Goal: Task Accomplishment & Management: Use online tool/utility

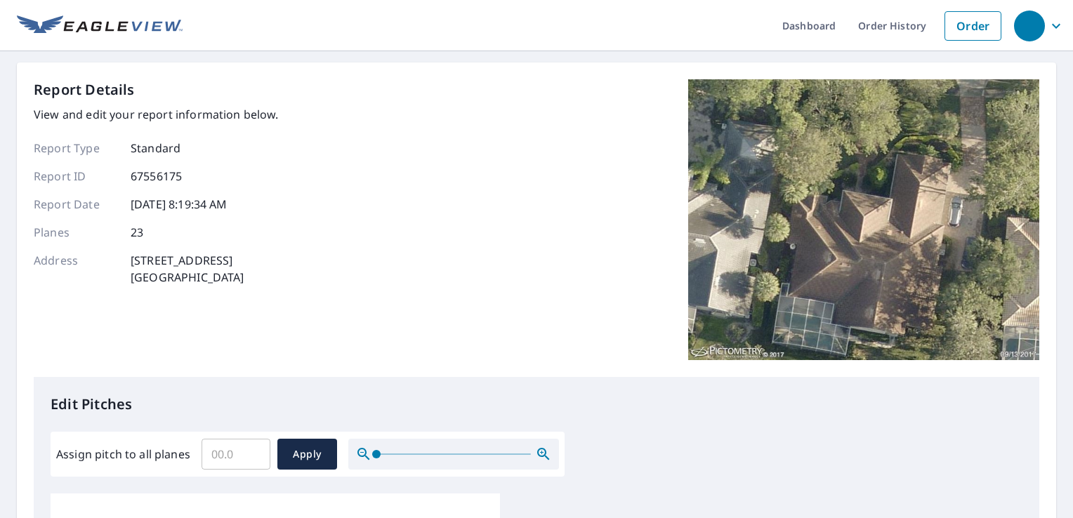
click at [231, 456] on input "Assign pitch to all planes" at bounding box center [236, 454] width 69 height 39
type input "6"
click at [301, 457] on span "Apply" at bounding box center [307, 455] width 37 height 18
type input "6"
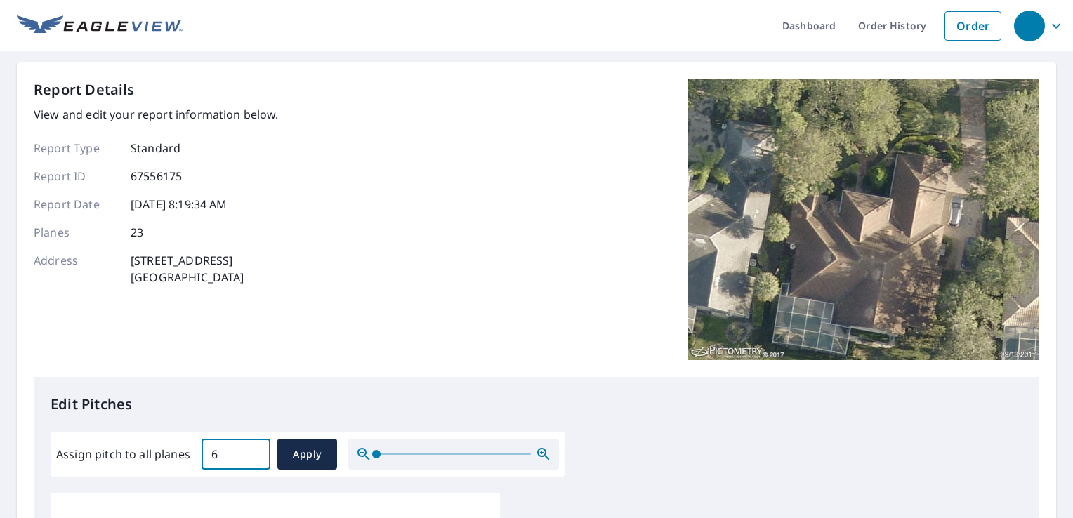
type input "6"
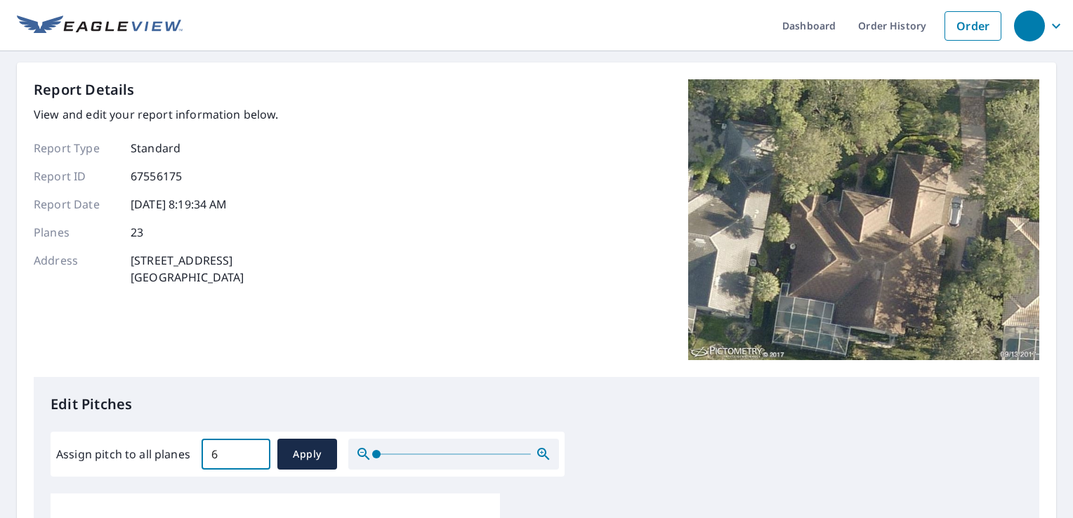
type input "6"
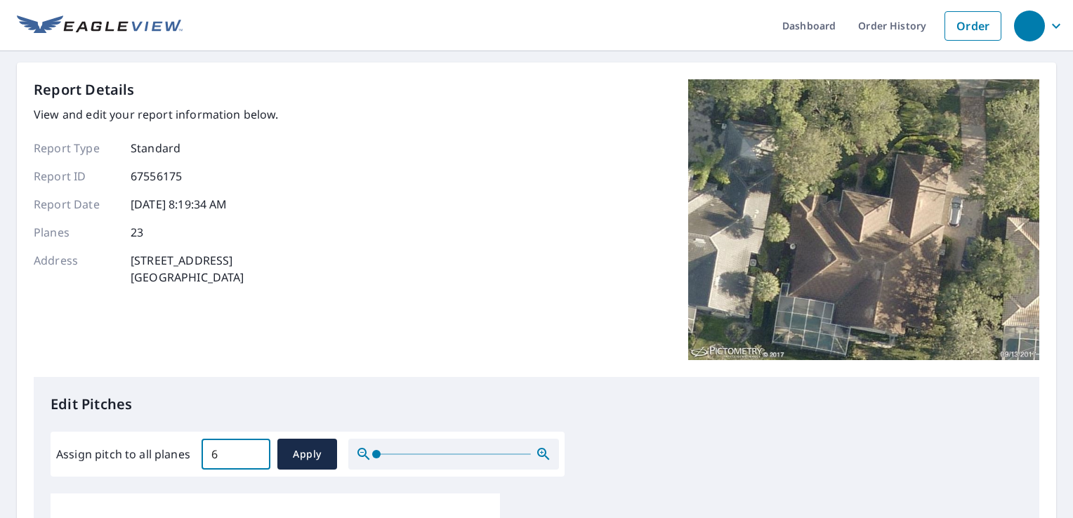
type input "6"
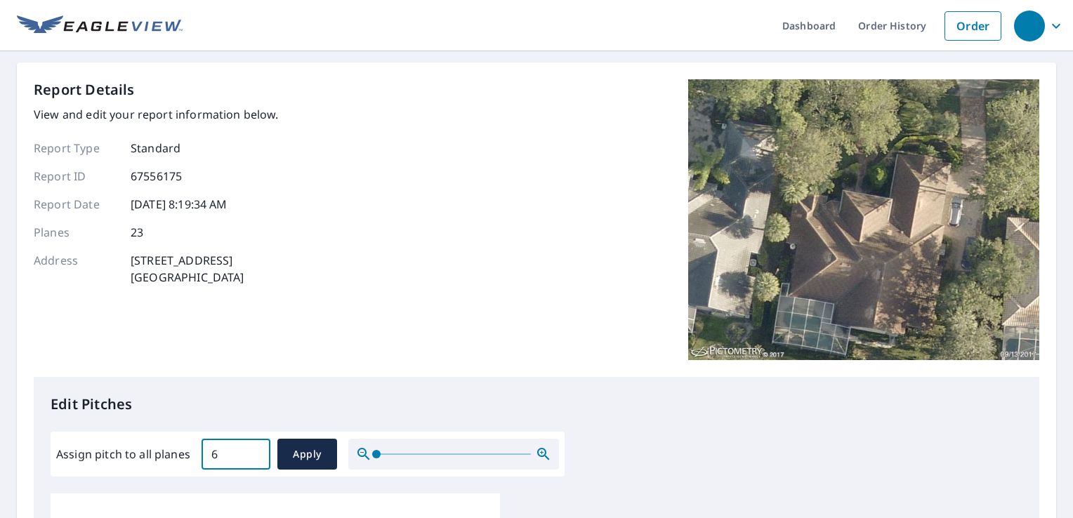
type input "6"
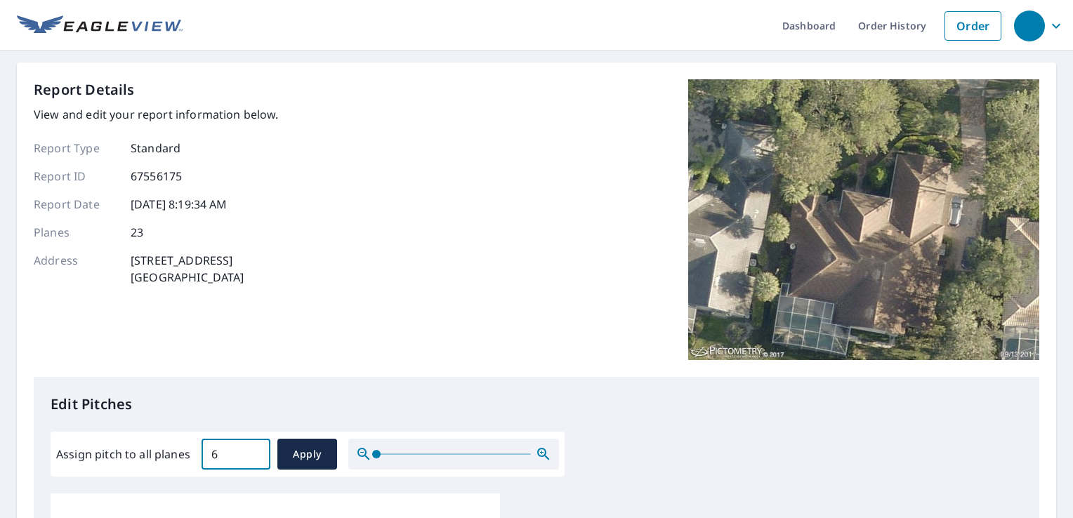
type input "6"
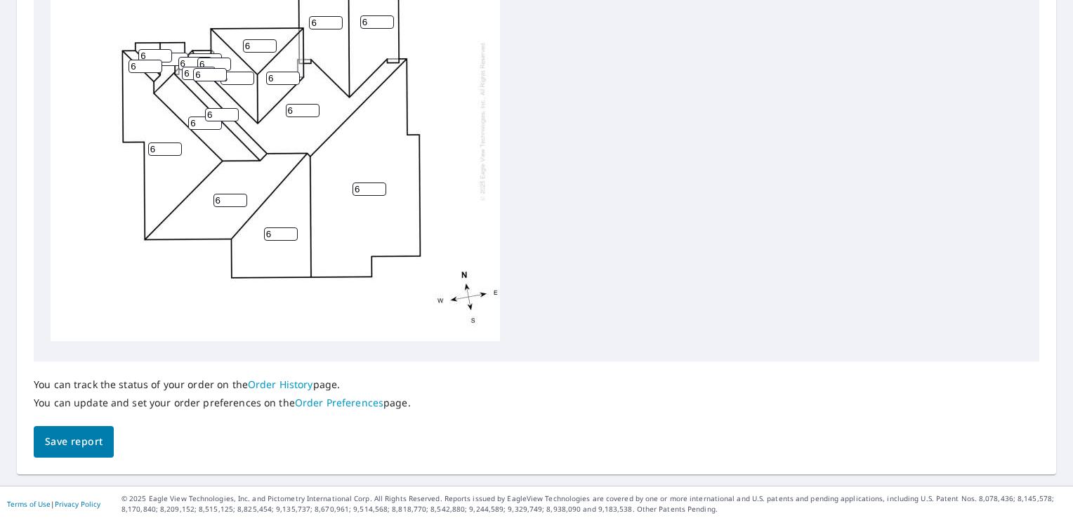
scroll to position [593, 0]
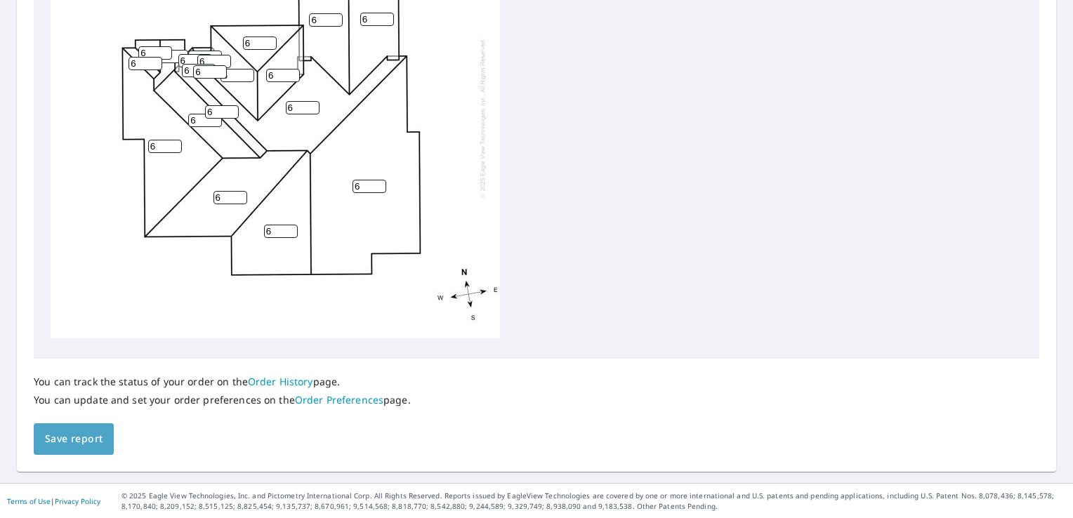
click at [71, 438] on span "Save report" at bounding box center [74, 440] width 58 height 18
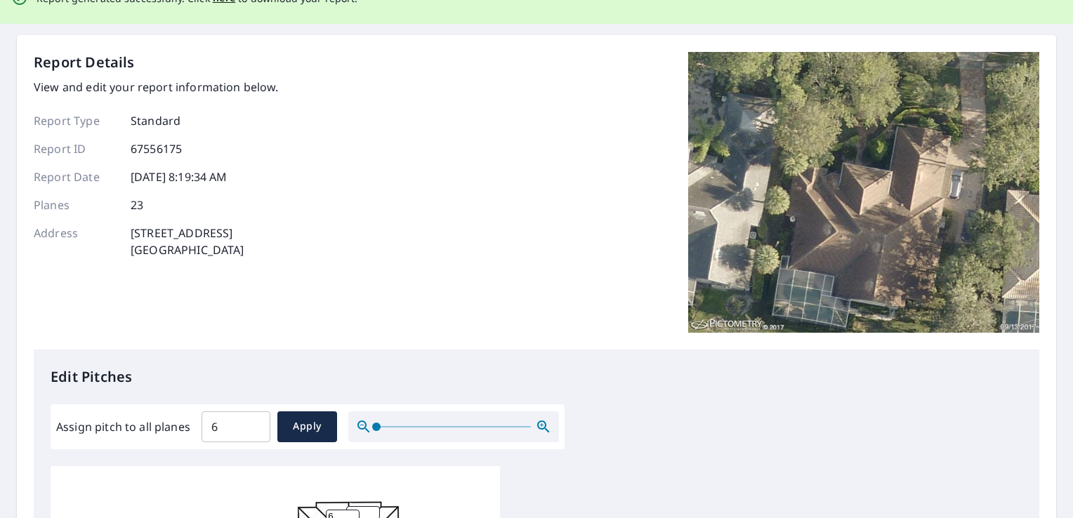
scroll to position [0, 0]
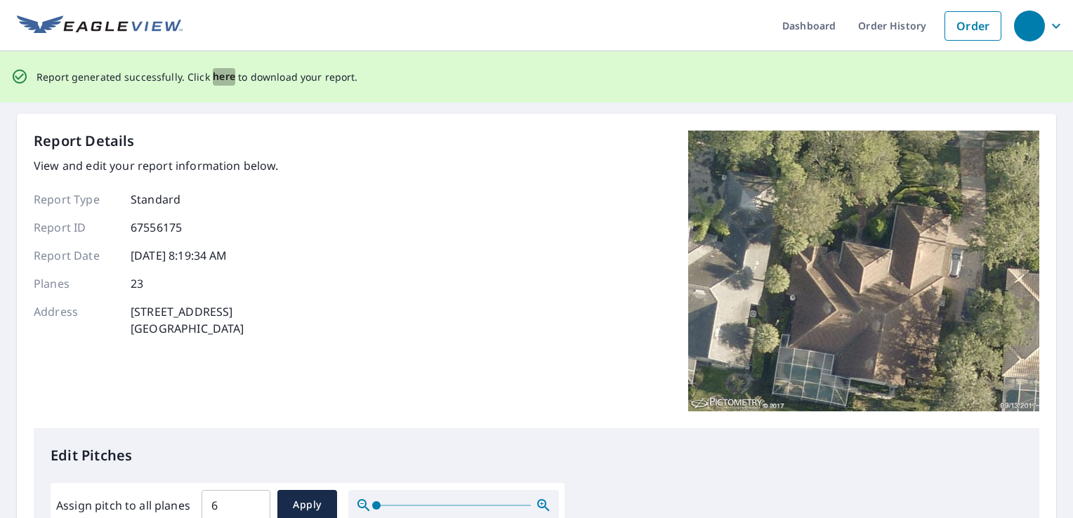
click at [216, 77] on span "here" at bounding box center [224, 77] width 23 height 18
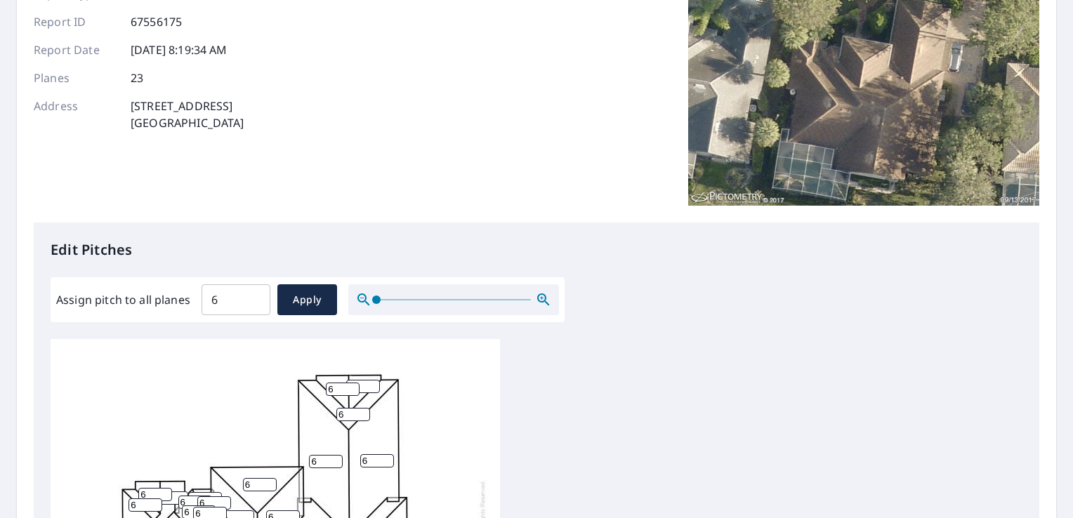
scroll to position [211, 0]
